Goal: Task Accomplishment & Management: Manage account settings

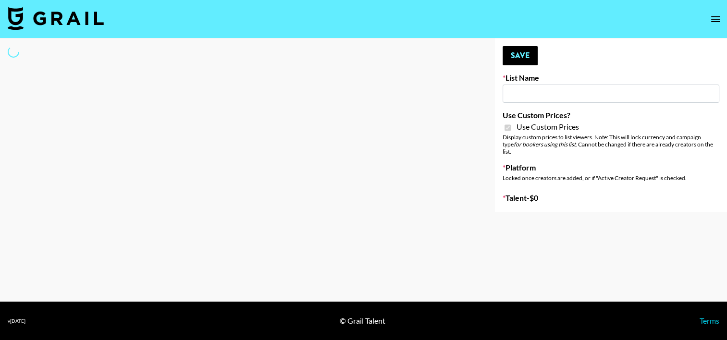
type input "sss"
checkbox input "true"
select select "Brand"
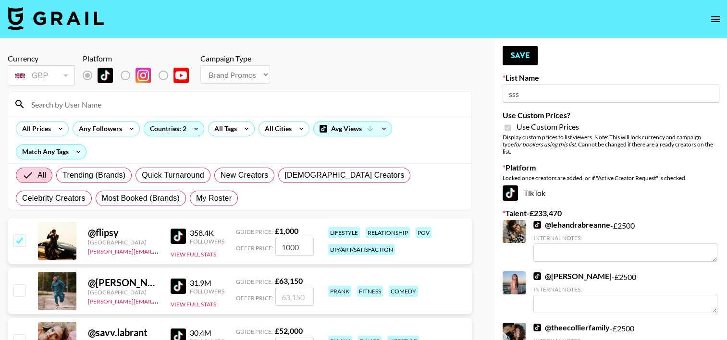
click at [136, 104] on input at bounding box center [245, 104] width 440 height 15
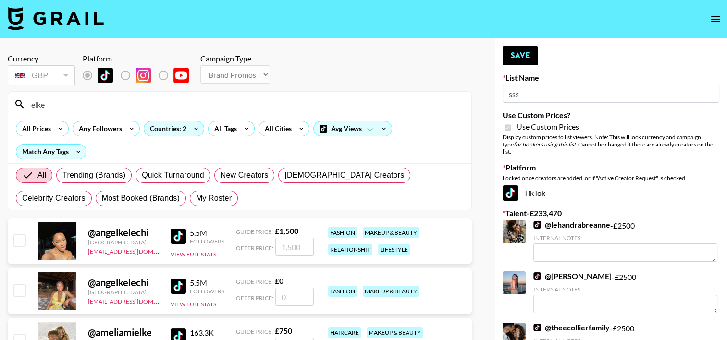
type input "[PERSON_NAME]"
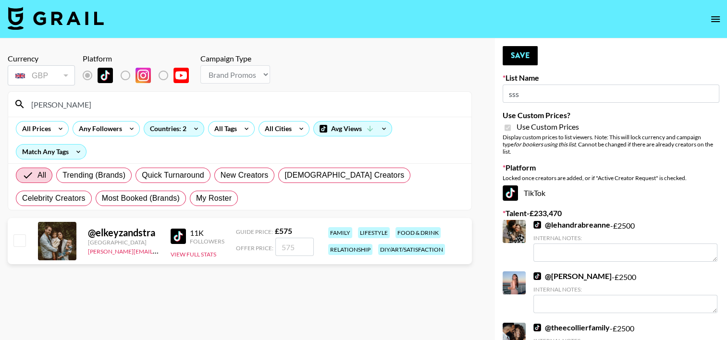
click at [22, 240] on input "checkbox" at bounding box center [19, 240] width 12 height 12
checkbox input "true"
click at [290, 249] on input "575" at bounding box center [294, 247] width 38 height 18
type input "1500"
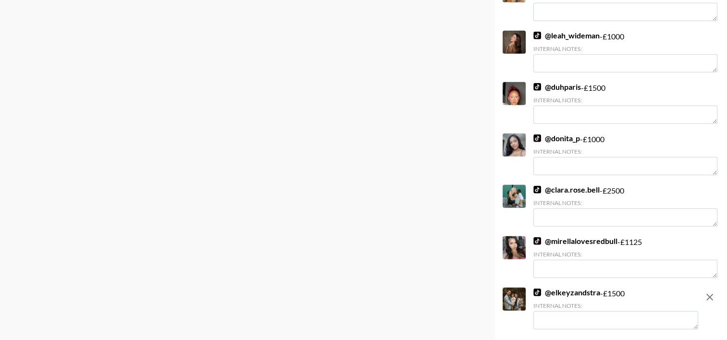
scroll to position [6499, 0]
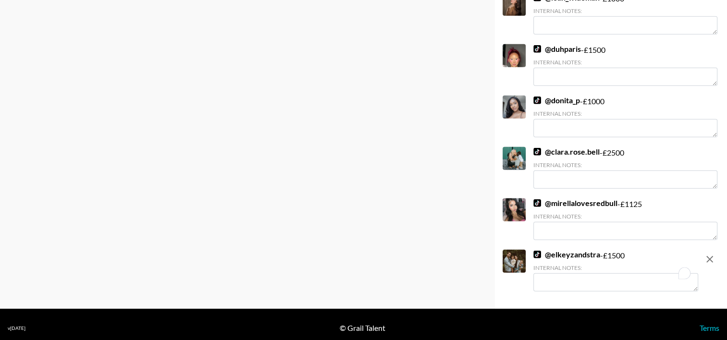
click at [550, 276] on textarea "To enrich screen reader interactions, please activate Accessibility in Grammarl…" at bounding box center [615, 282] width 165 height 18
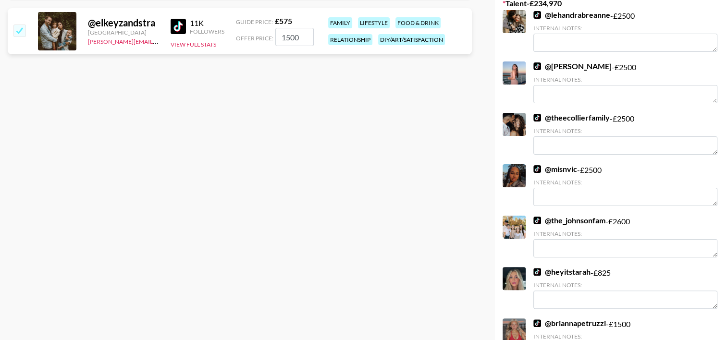
scroll to position [0, 0]
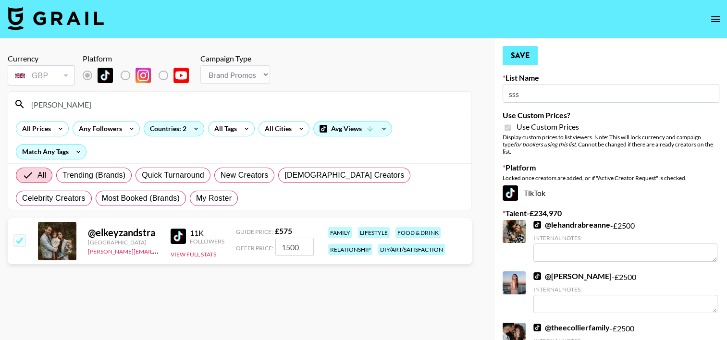
type textarea "Better audience on IG"
click at [531, 53] on button "Save" at bounding box center [520, 55] width 35 height 19
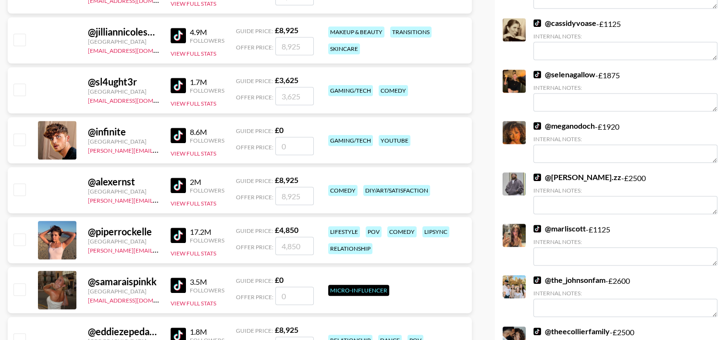
scroll to position [4449, 0]
